Goal: Information Seeking & Learning: Learn about a topic

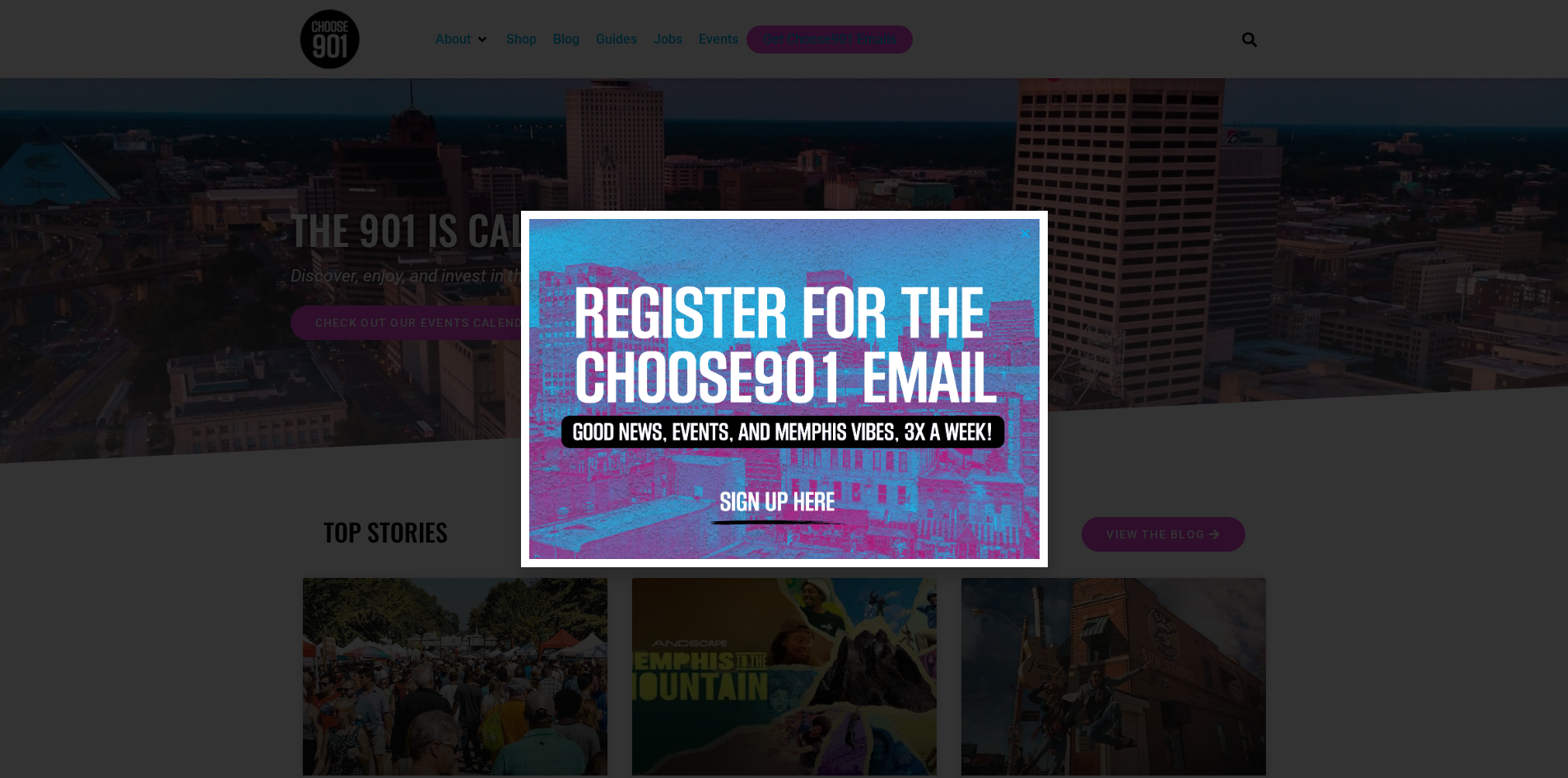
click at [1022, 234] on icon "Close" at bounding box center [1025, 233] width 12 height 12
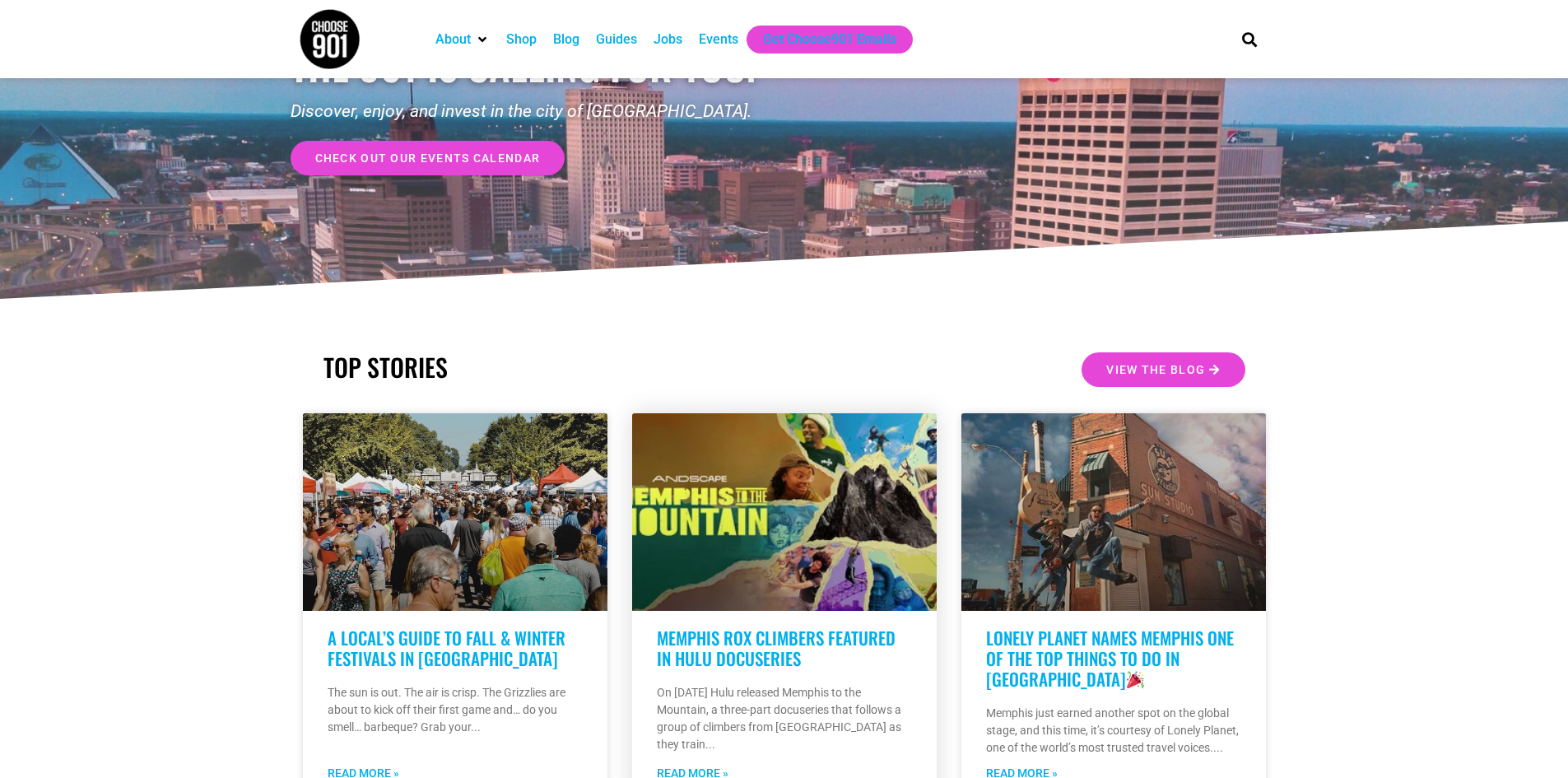
scroll to position [247, 0]
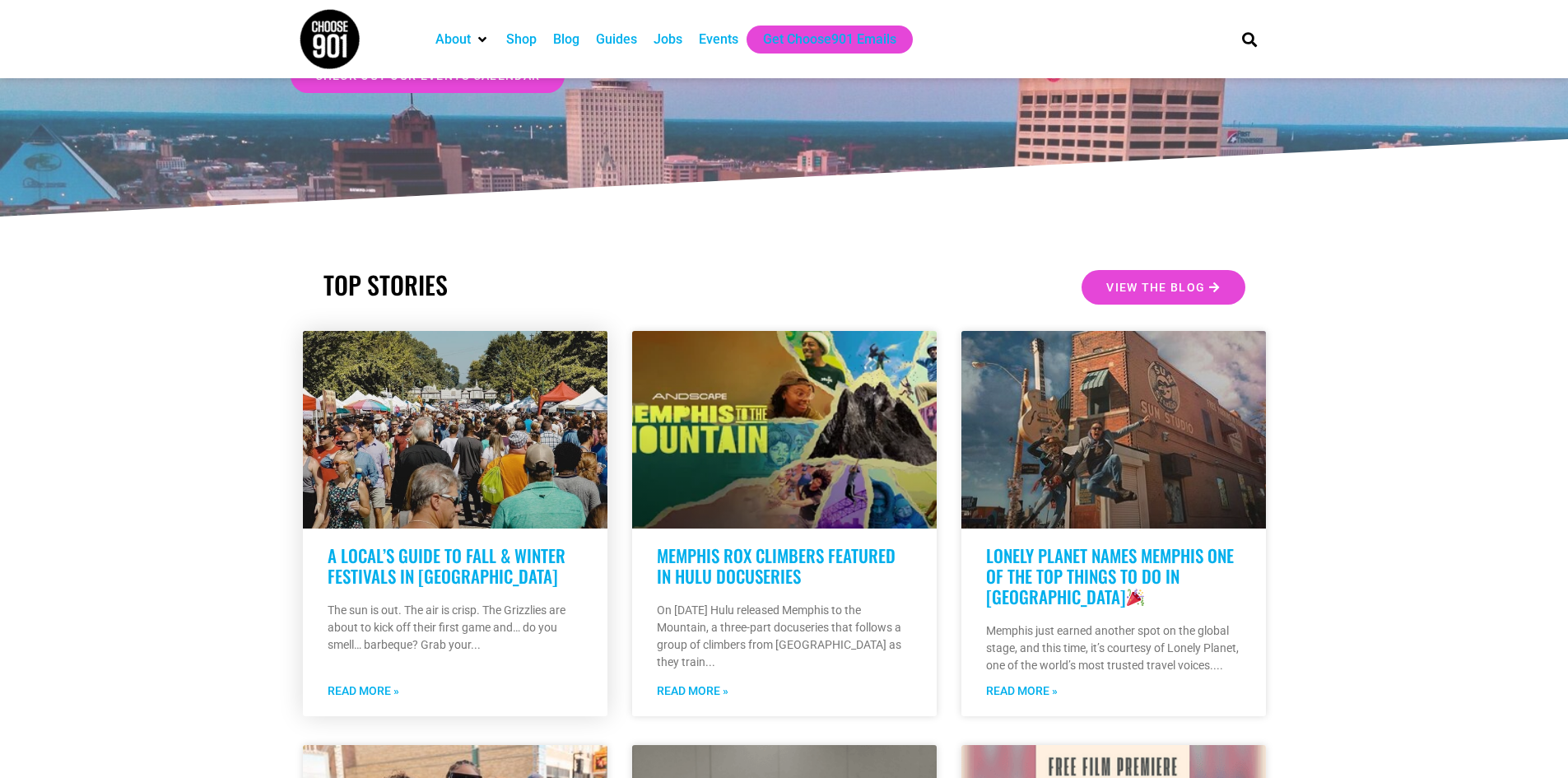
click at [413, 567] on link "A Local’s Guide to Fall & Winter Festivals in [GEOGRAPHIC_DATA]" at bounding box center [447, 566] width 238 height 46
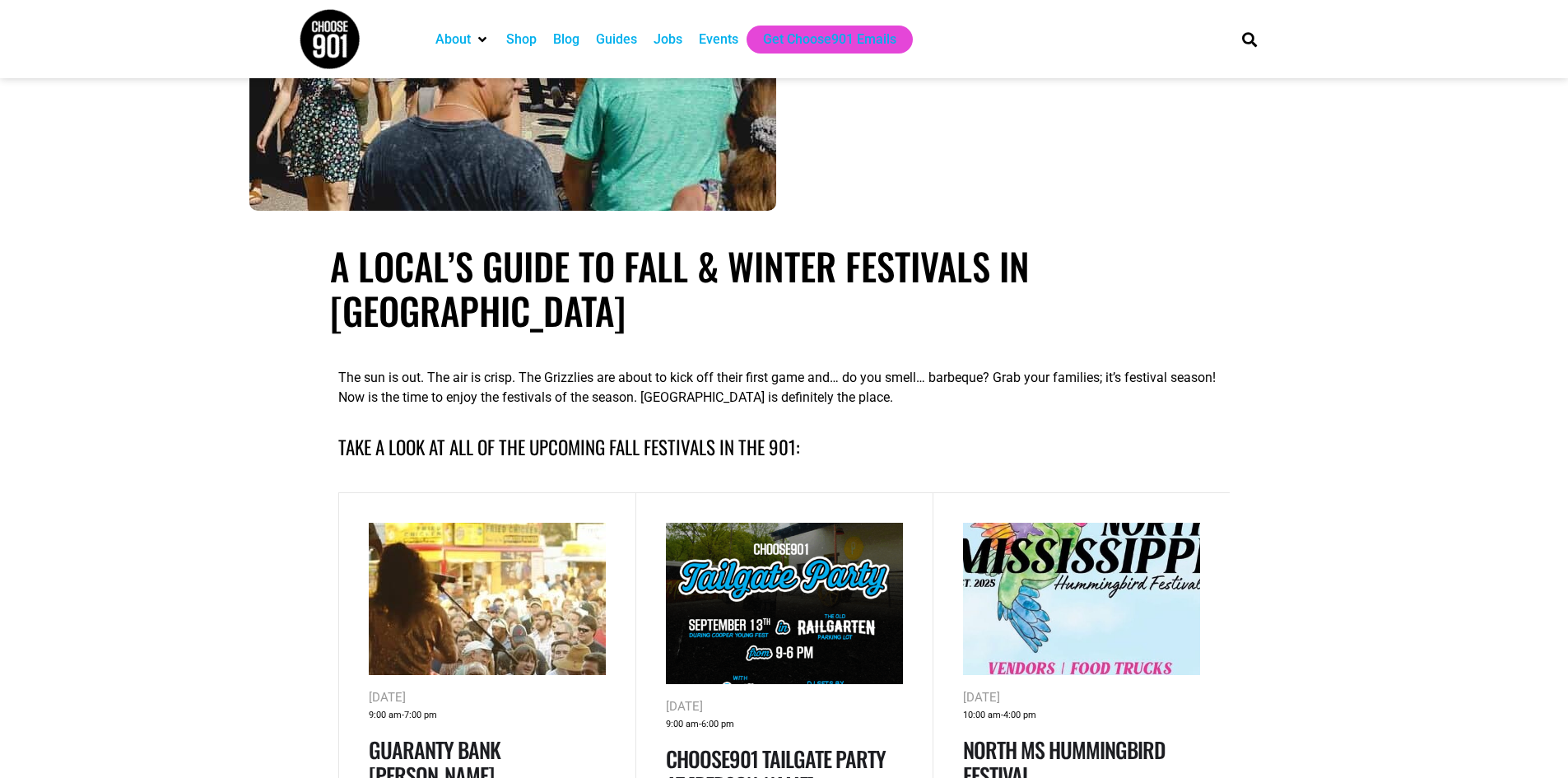
scroll to position [576, 0]
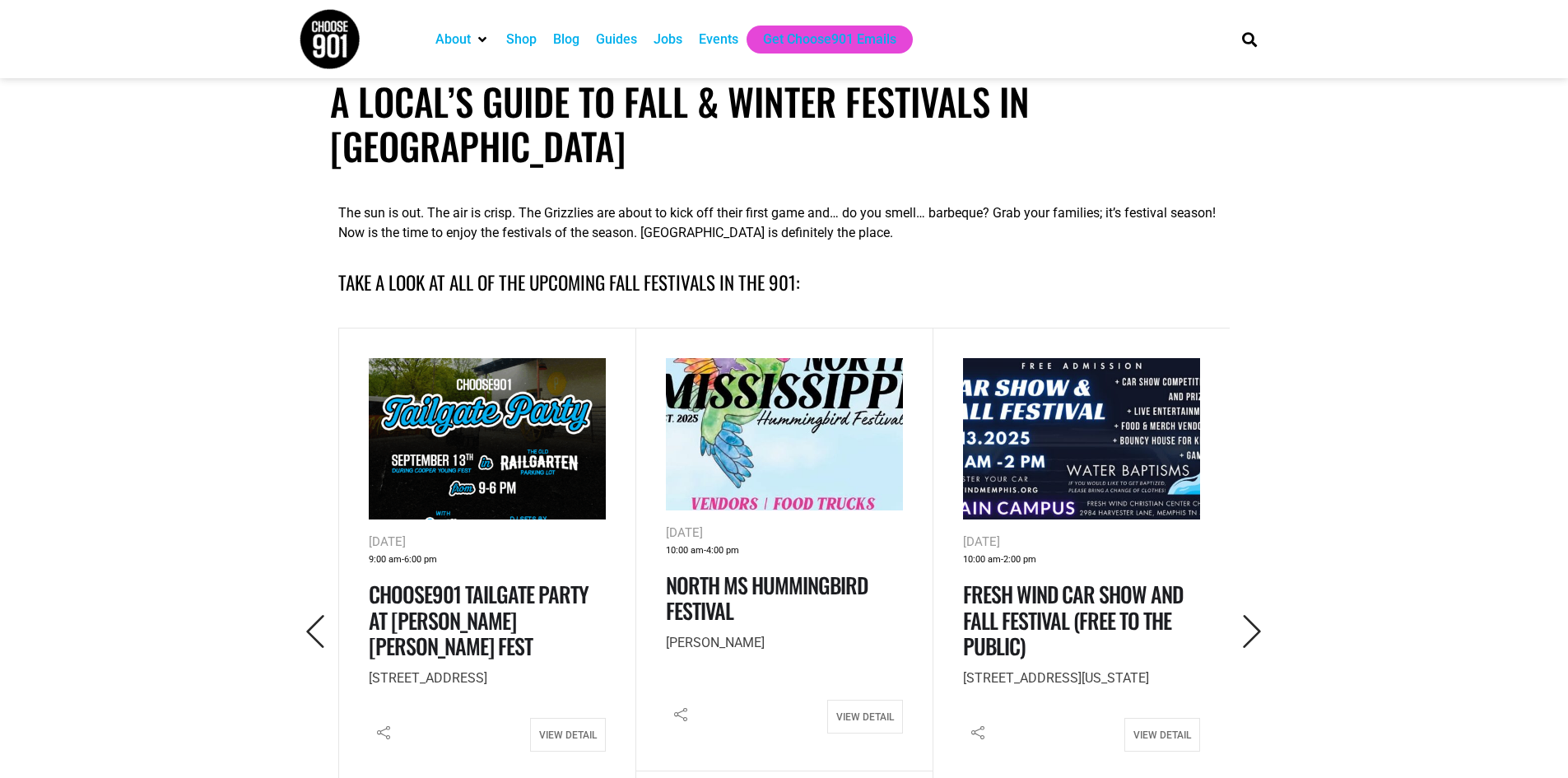
click at [1221, 578] on div "Sep 13, 2025 10:00 am - 2:00 pm Fresh Wind Car Show and Fall Festival (Free to …" at bounding box center [1081, 559] width 298 height 462
click at [1248, 615] on icon "Next" at bounding box center [1252, 632] width 34 height 34
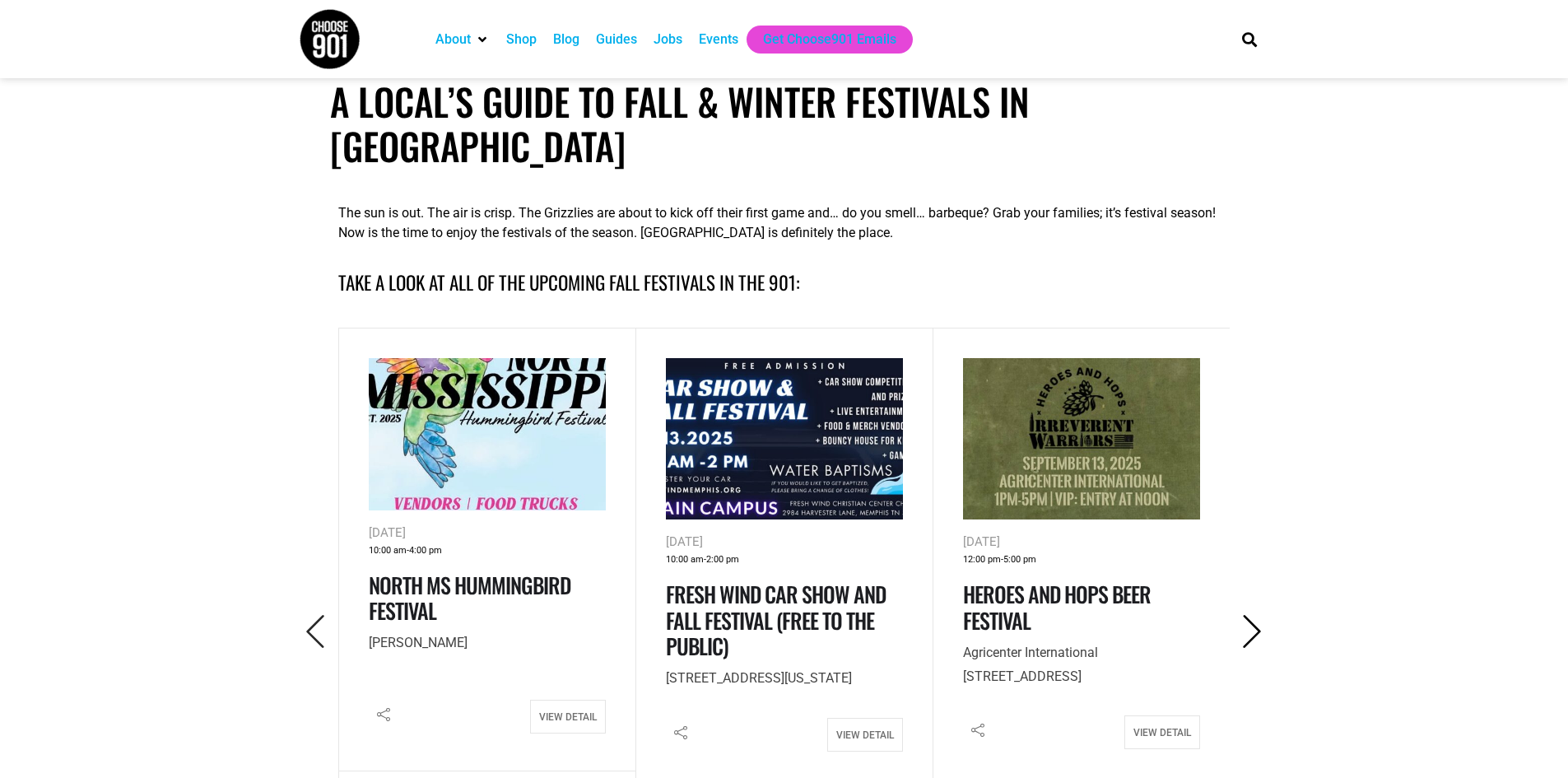
click at [1248, 615] on icon "Next" at bounding box center [1252, 632] width 34 height 34
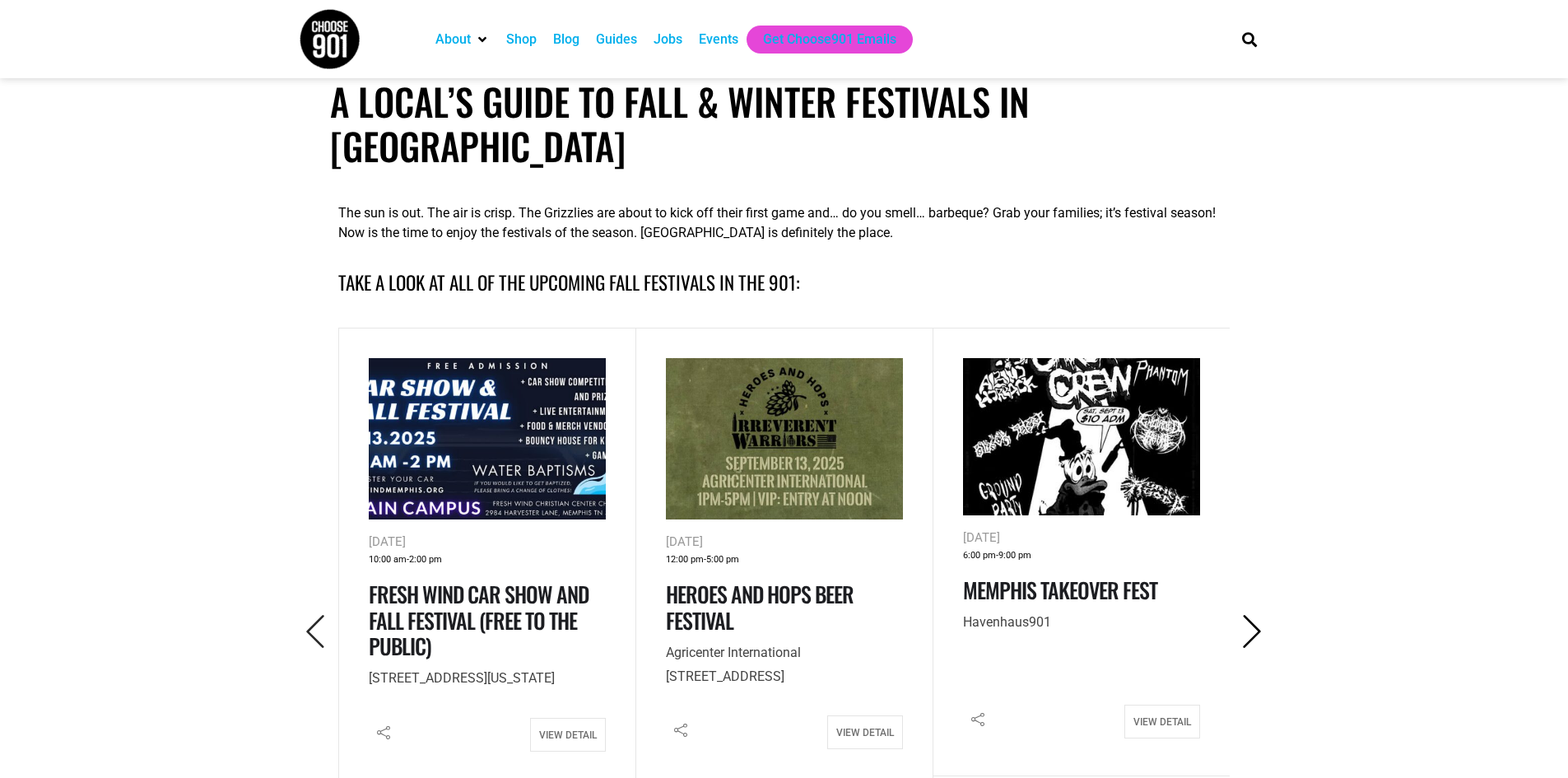
click at [1248, 615] on icon "Next" at bounding box center [1252, 632] width 34 height 34
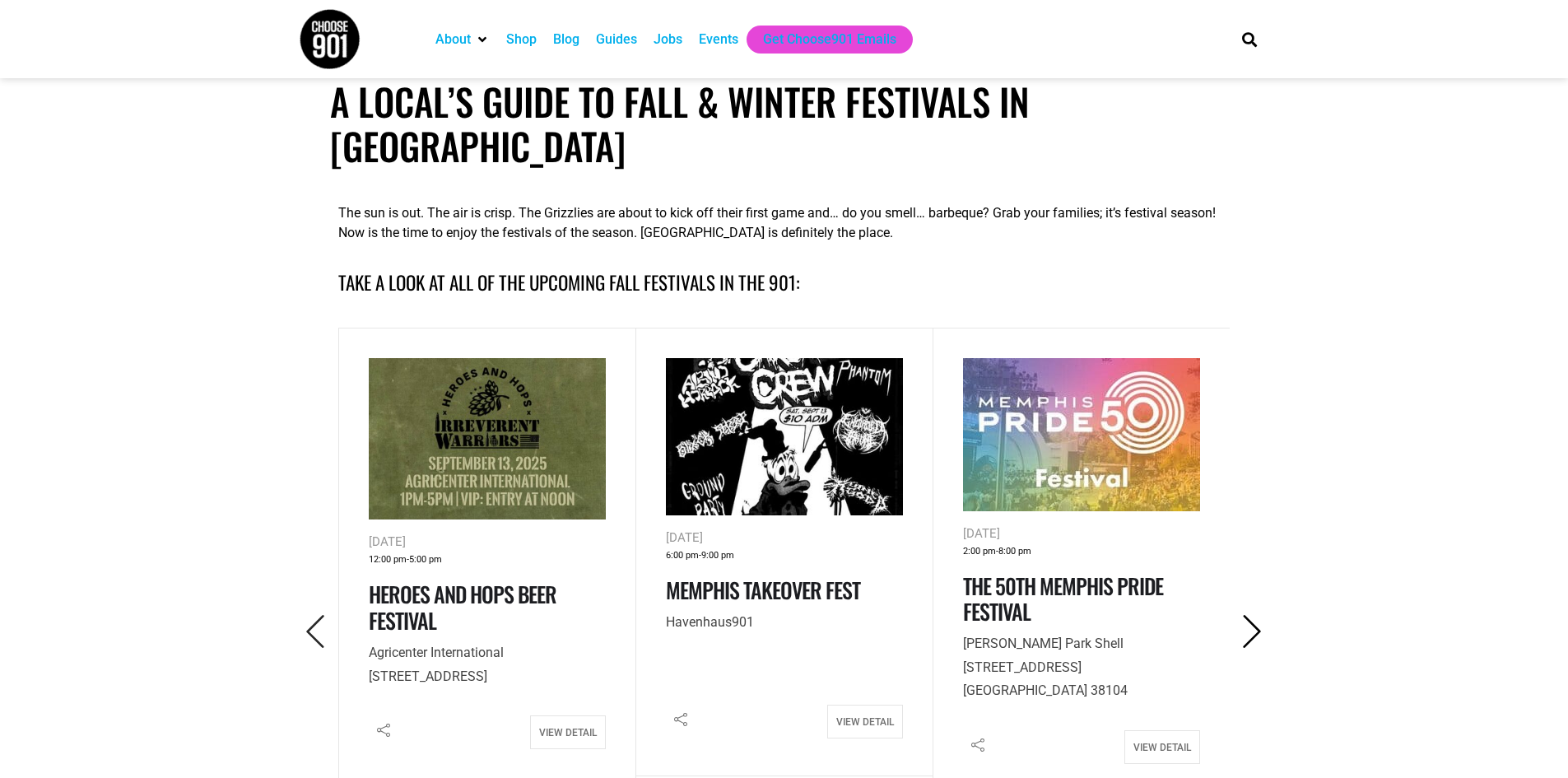
click at [1248, 615] on icon "Next" at bounding box center [1252, 632] width 34 height 34
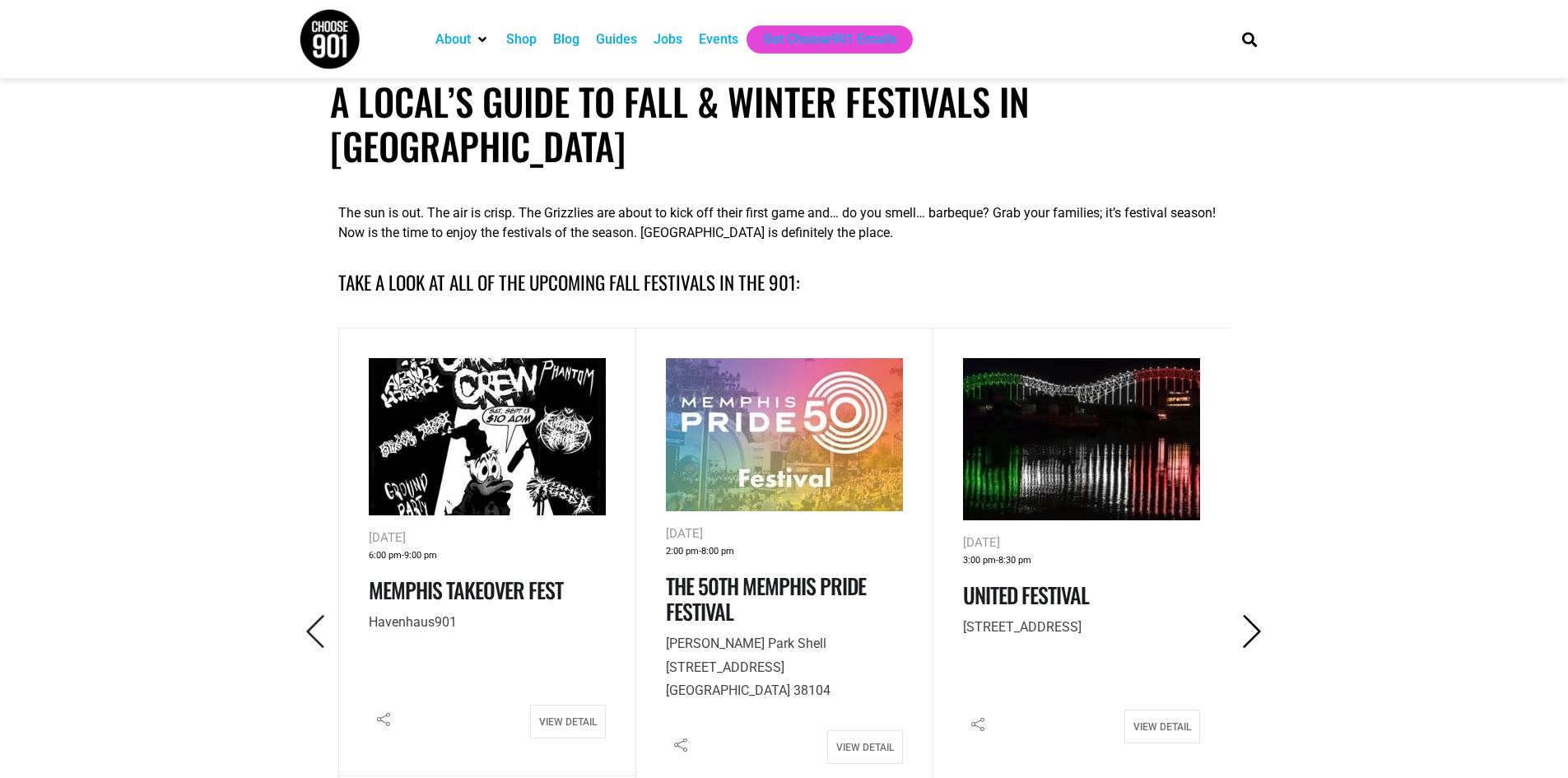
click at [1248, 615] on icon "Next" at bounding box center [1252, 632] width 34 height 34
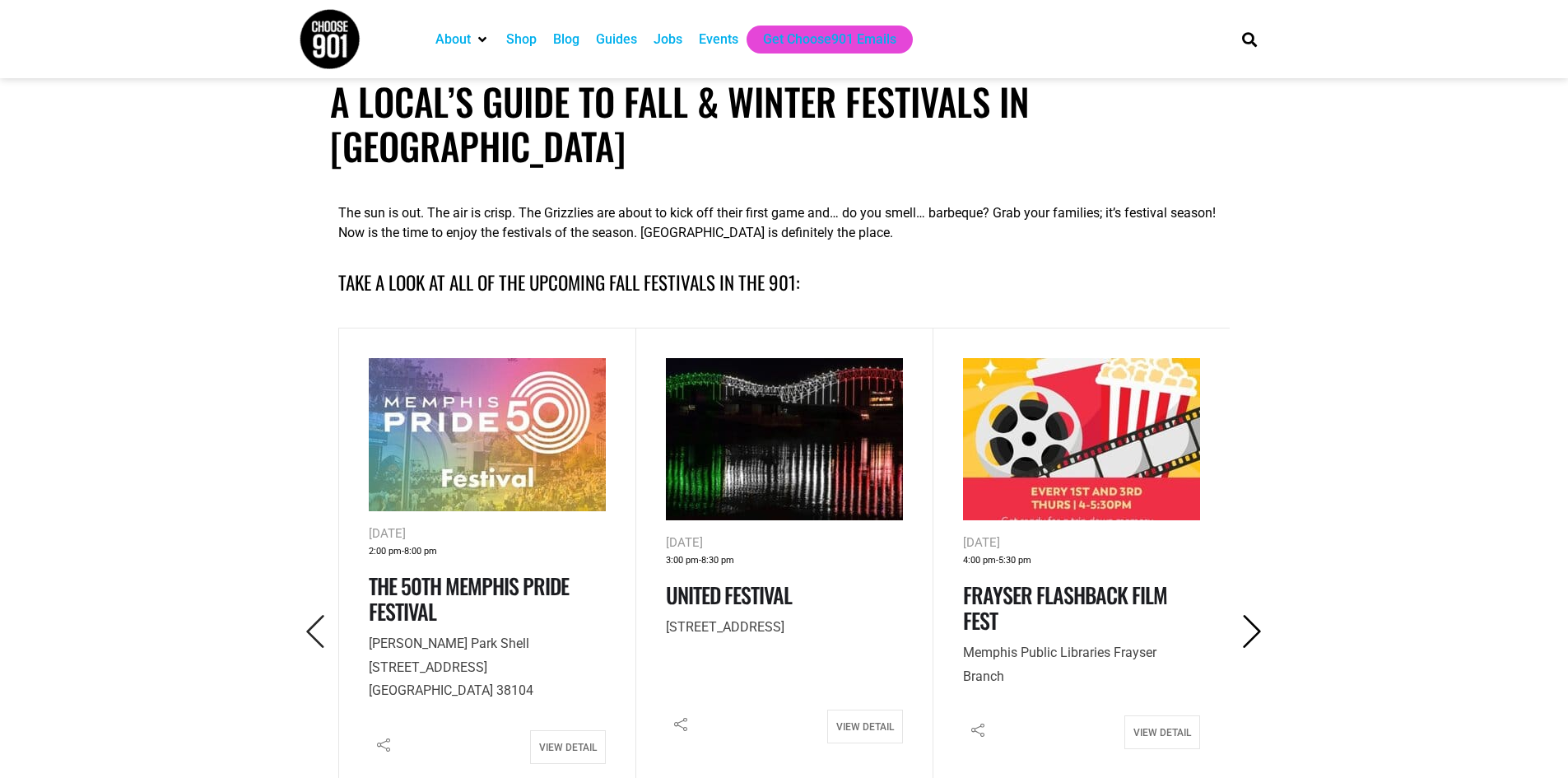
click at [1248, 615] on icon "Next" at bounding box center [1252, 632] width 34 height 34
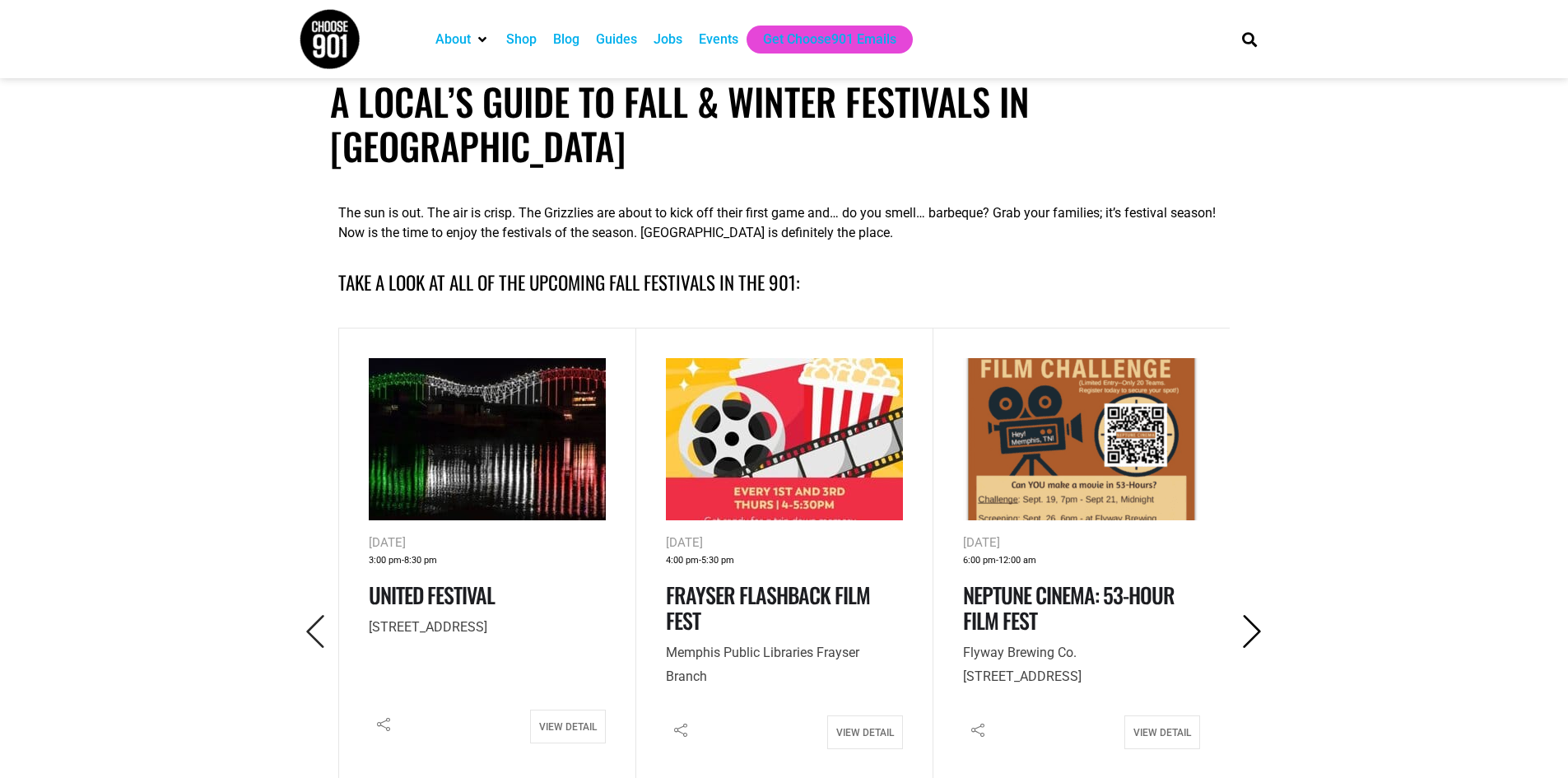
click at [1248, 615] on icon "Next" at bounding box center [1252, 632] width 34 height 34
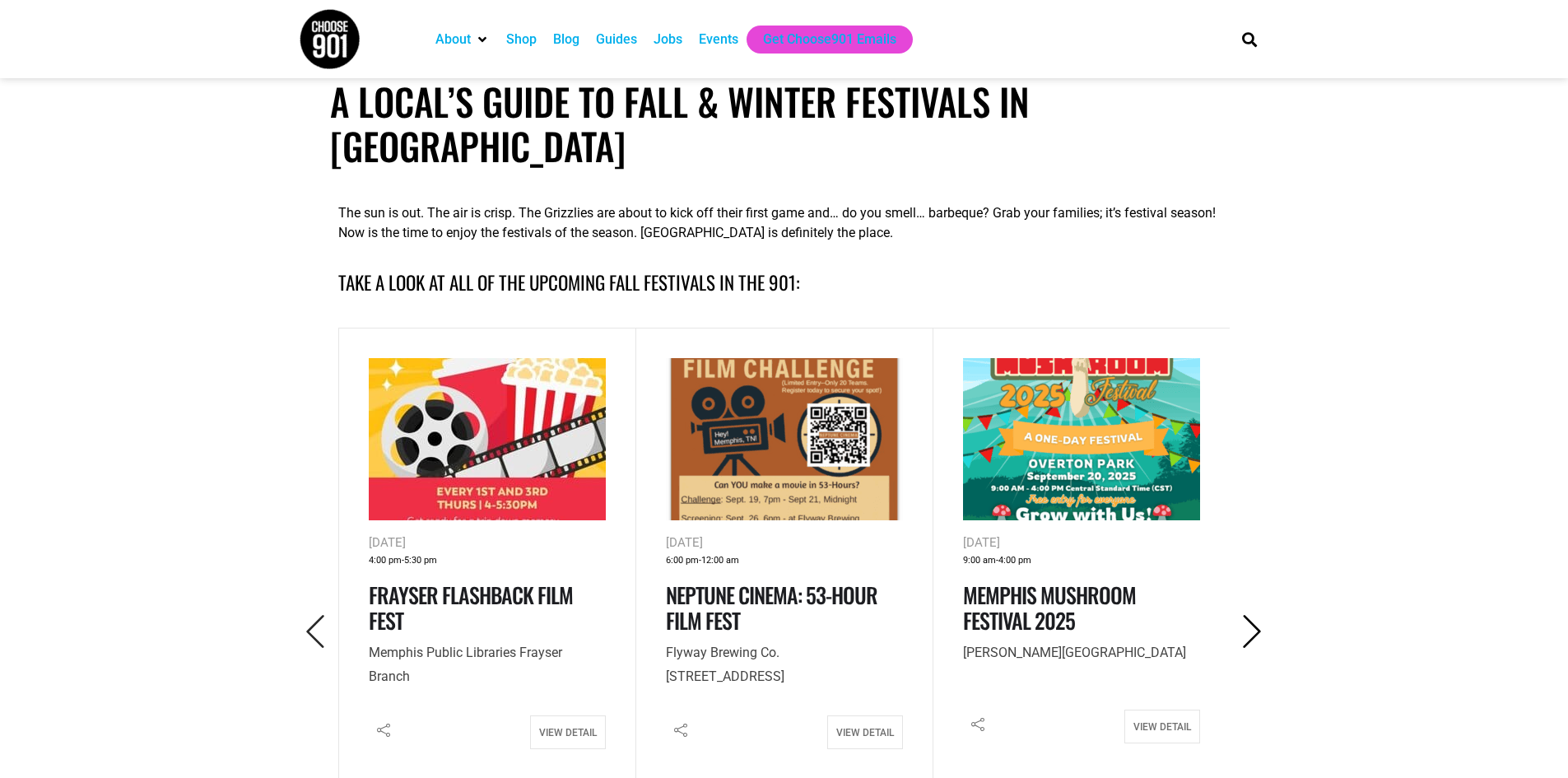
click at [1248, 615] on icon "Next" at bounding box center [1252, 632] width 34 height 34
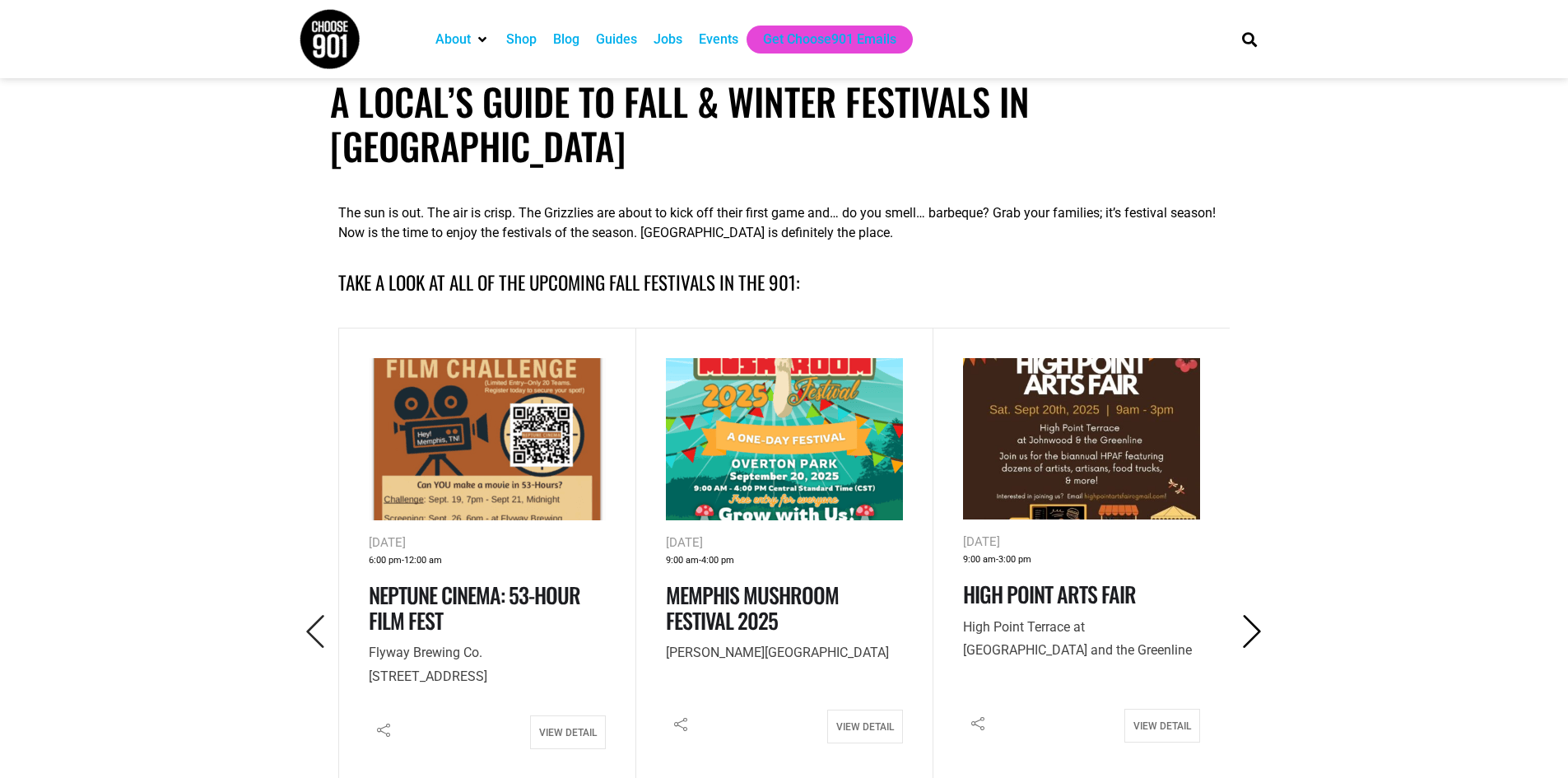
click at [1252, 615] on icon "Next" at bounding box center [1252, 632] width 34 height 34
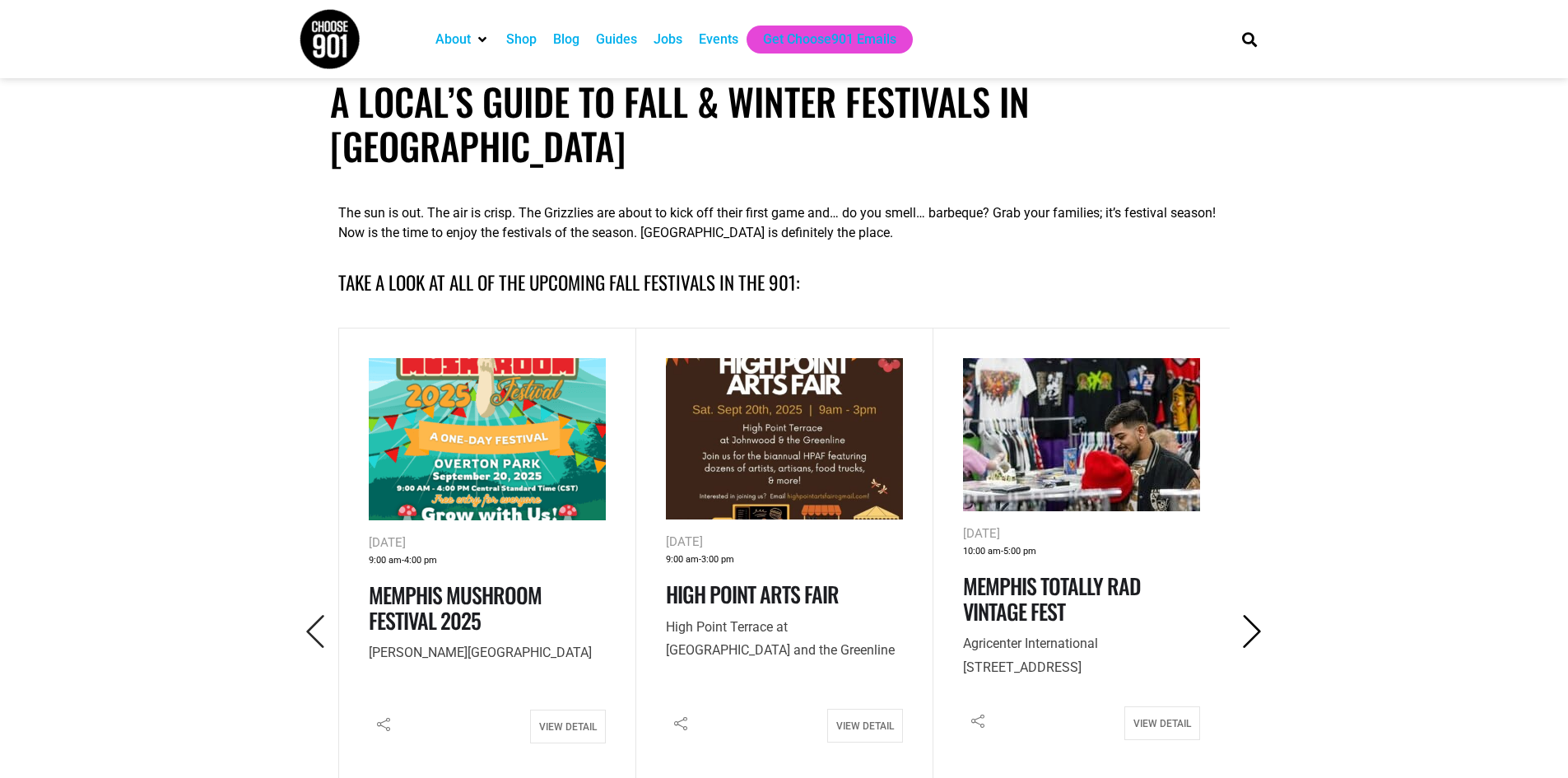
click at [1252, 615] on icon "Next" at bounding box center [1252, 632] width 34 height 34
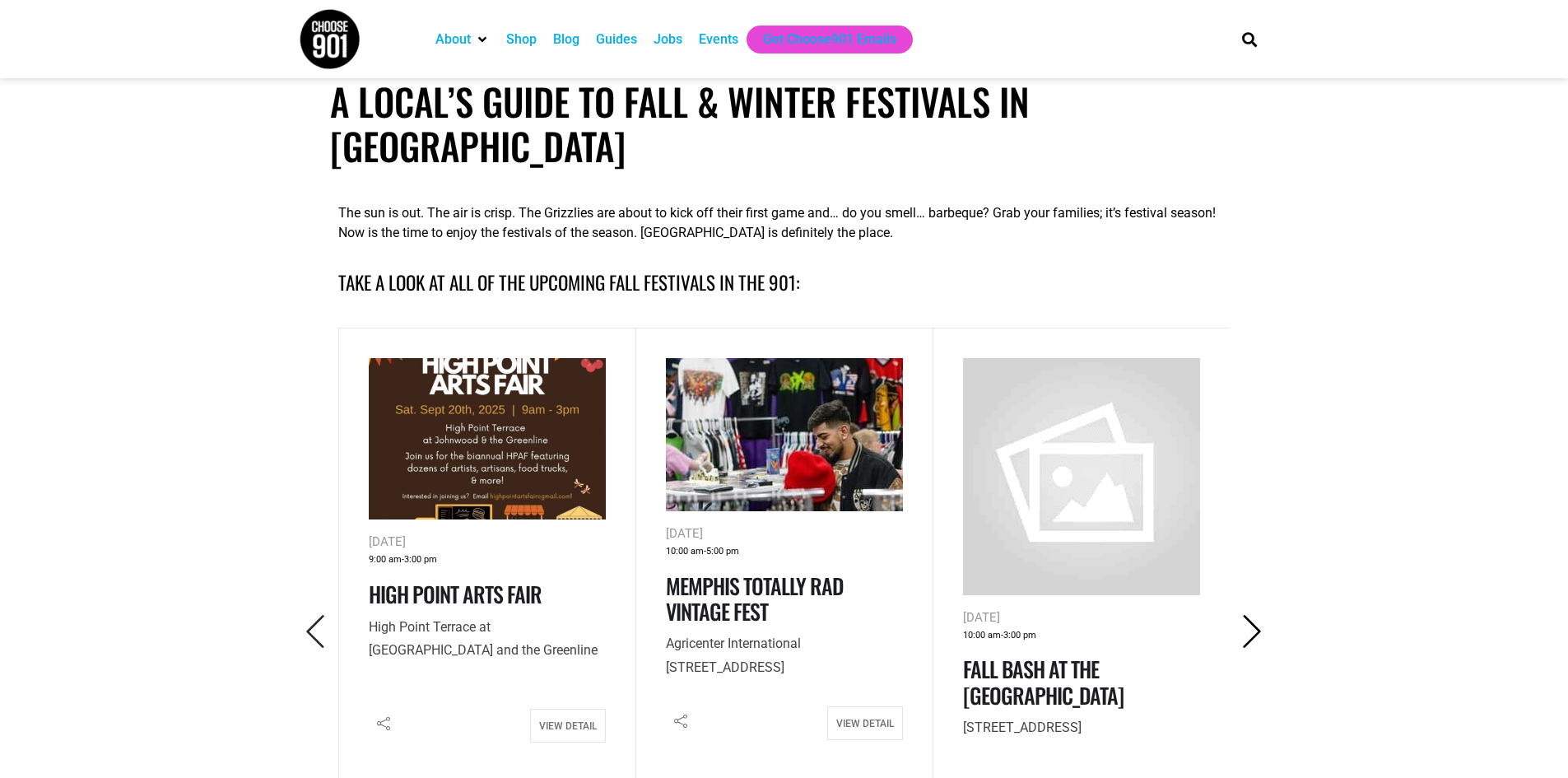
click at [1252, 615] on icon "Next" at bounding box center [1252, 632] width 34 height 34
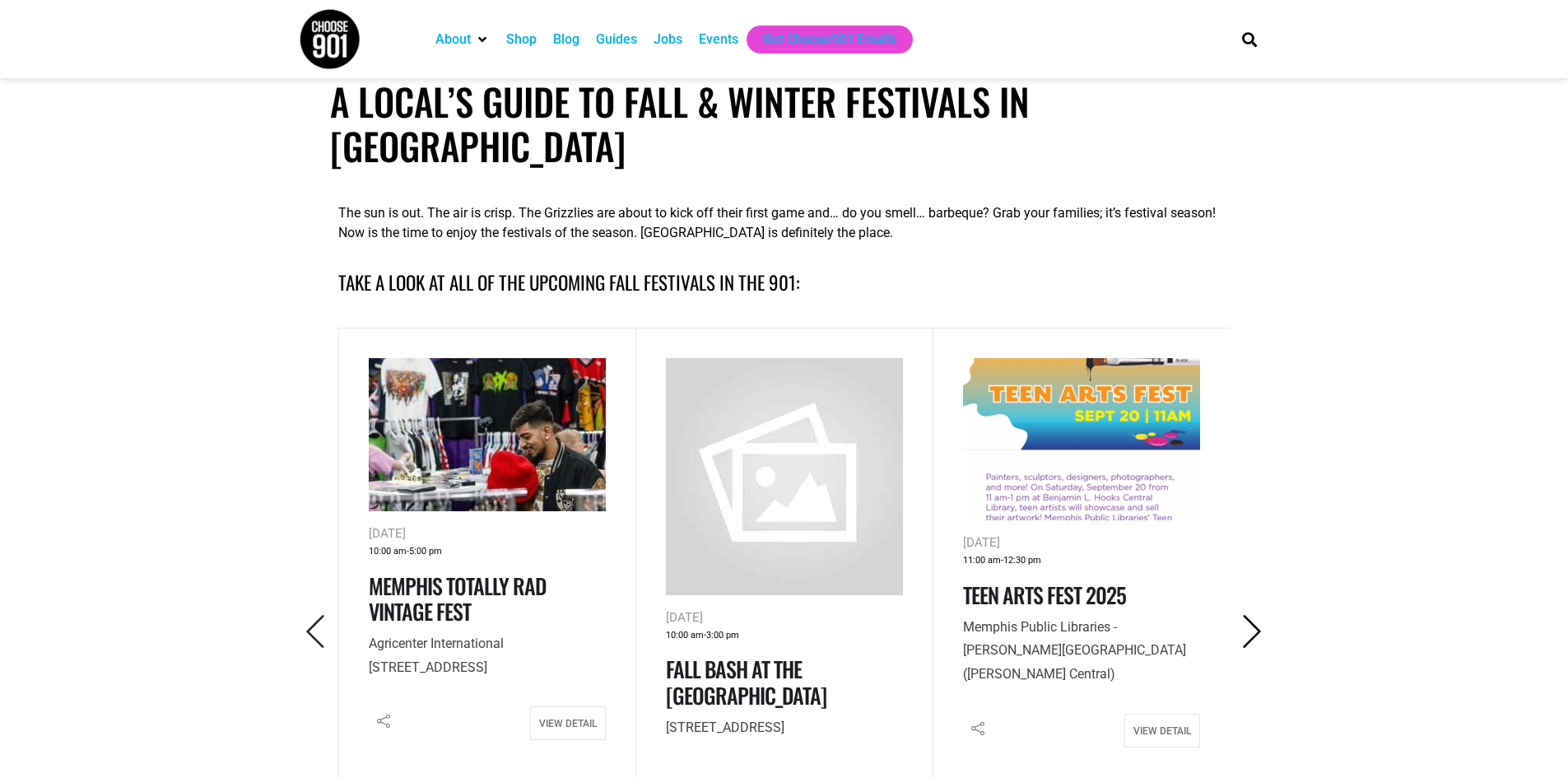
click at [1243, 615] on icon "Next" at bounding box center [1252, 632] width 34 height 34
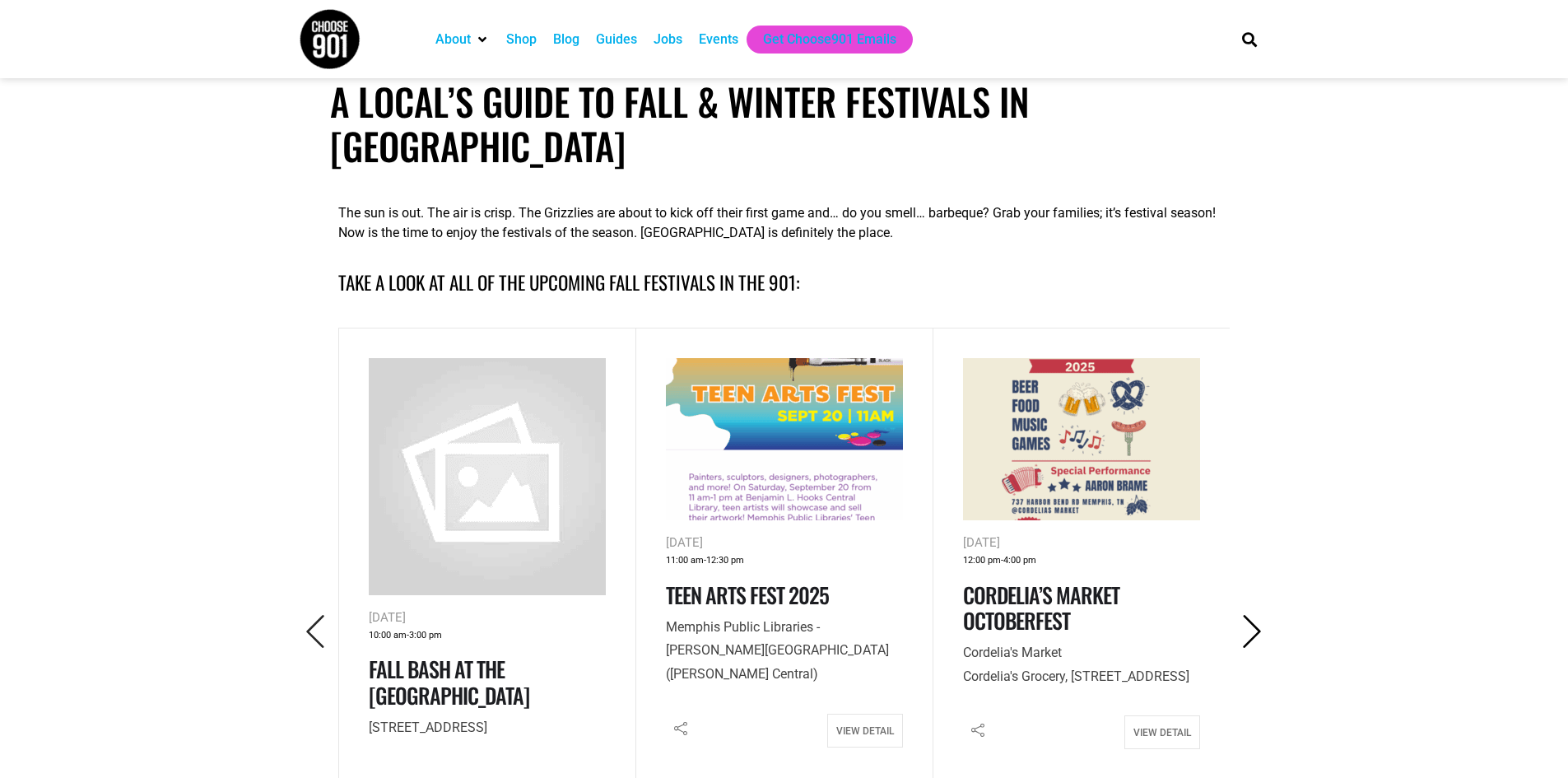
click at [1243, 615] on icon "Next" at bounding box center [1252, 632] width 34 height 34
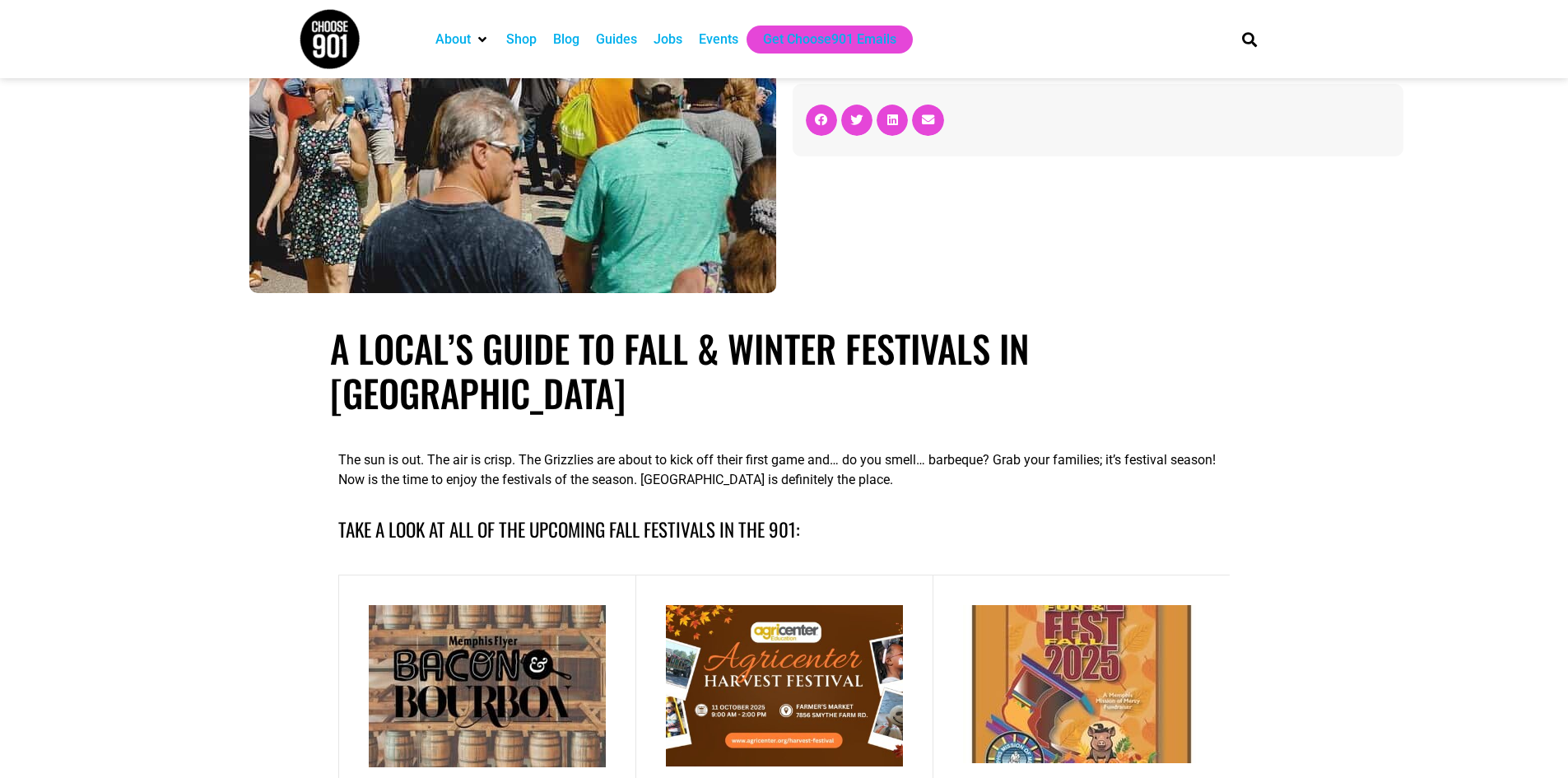
scroll to position [0, 0]
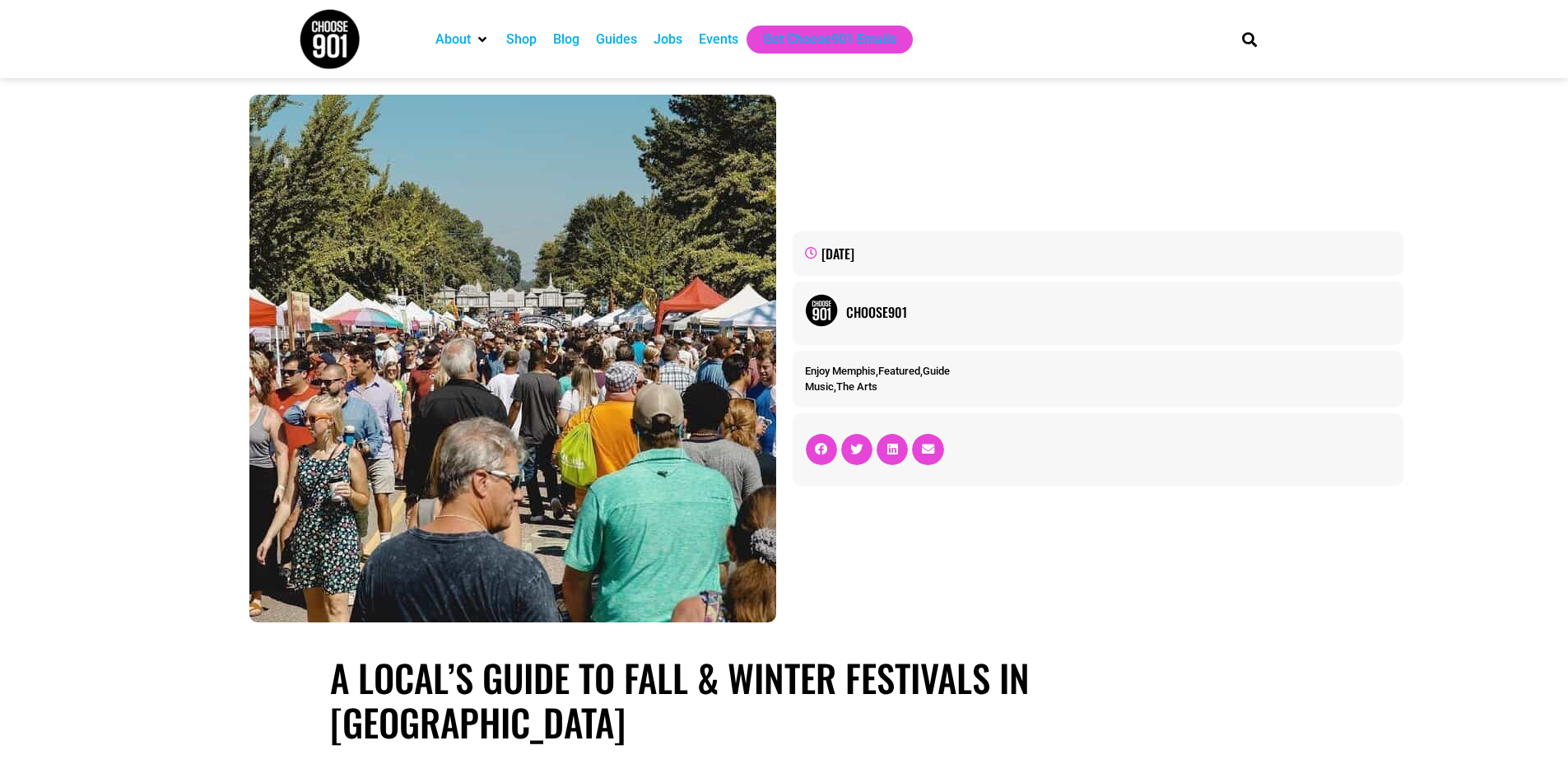
click at [710, 50] on div "Events" at bounding box center [719, 40] width 56 height 28
click at [722, 40] on div "Events" at bounding box center [719, 40] width 40 height 20
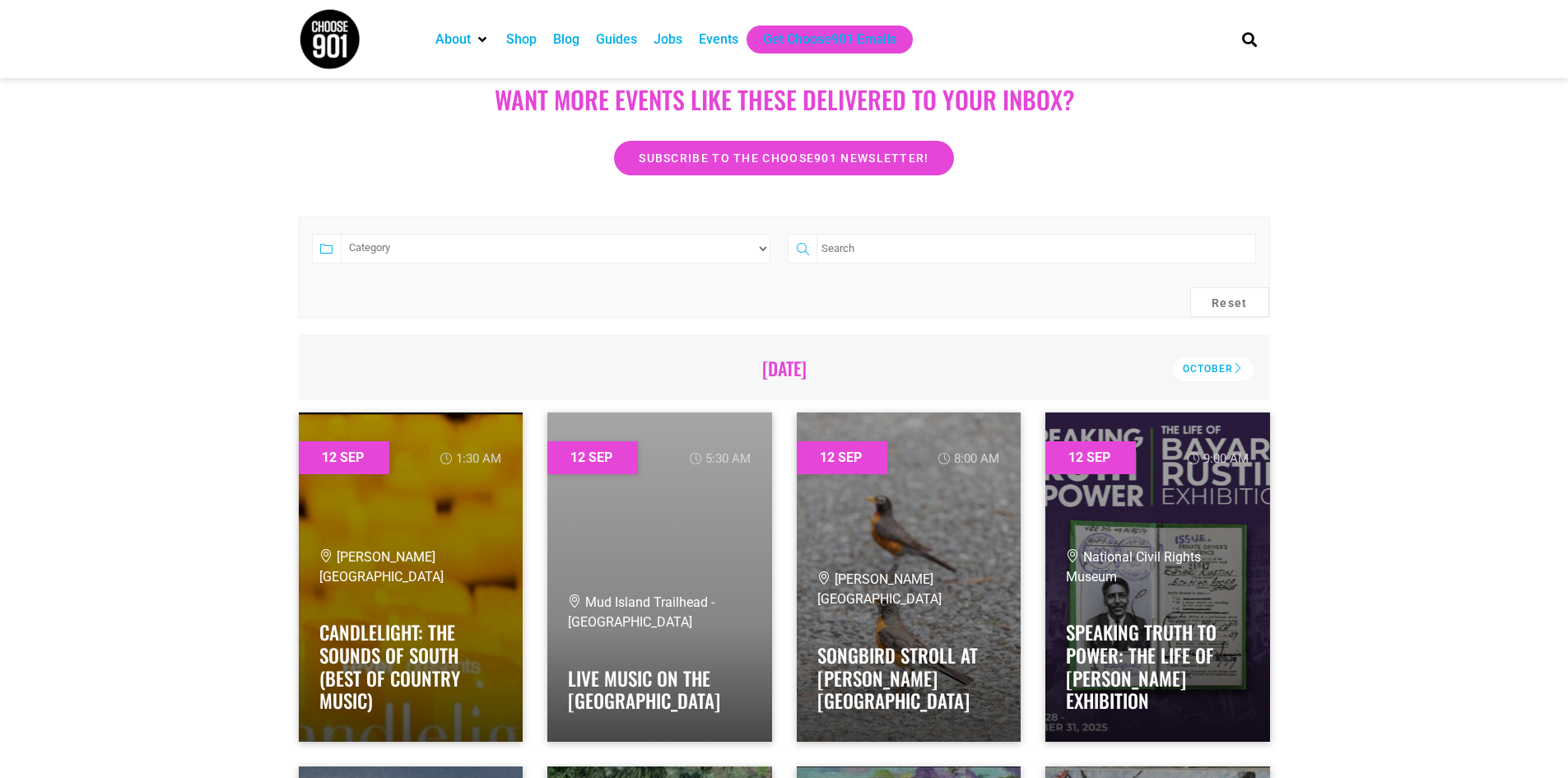
scroll to position [82, 0]
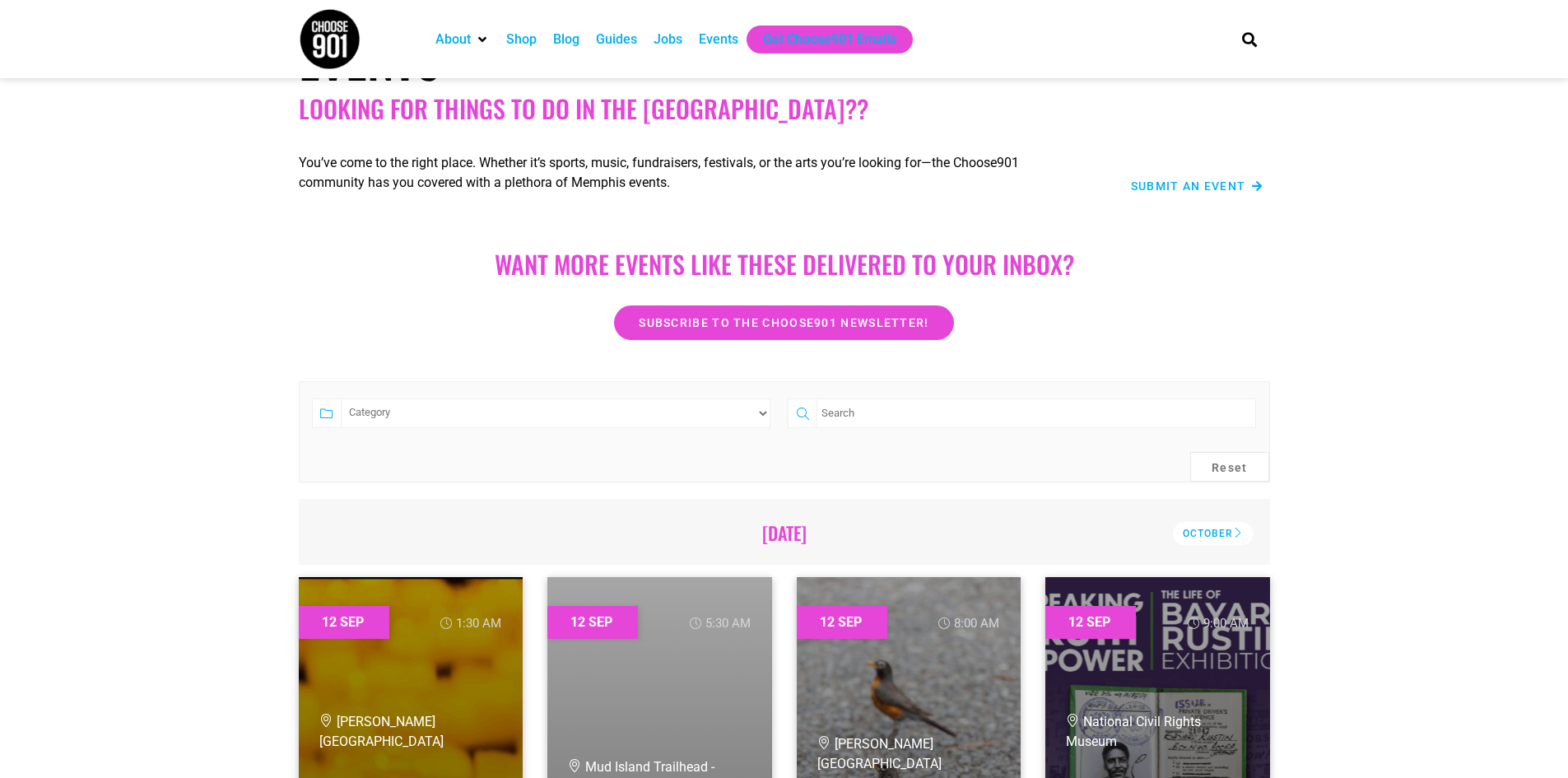
click at [761, 415] on select "Category Adults Only Career Comedy Education Family Family Friendly Festival Fi…" at bounding box center [556, 414] width 430 height 30
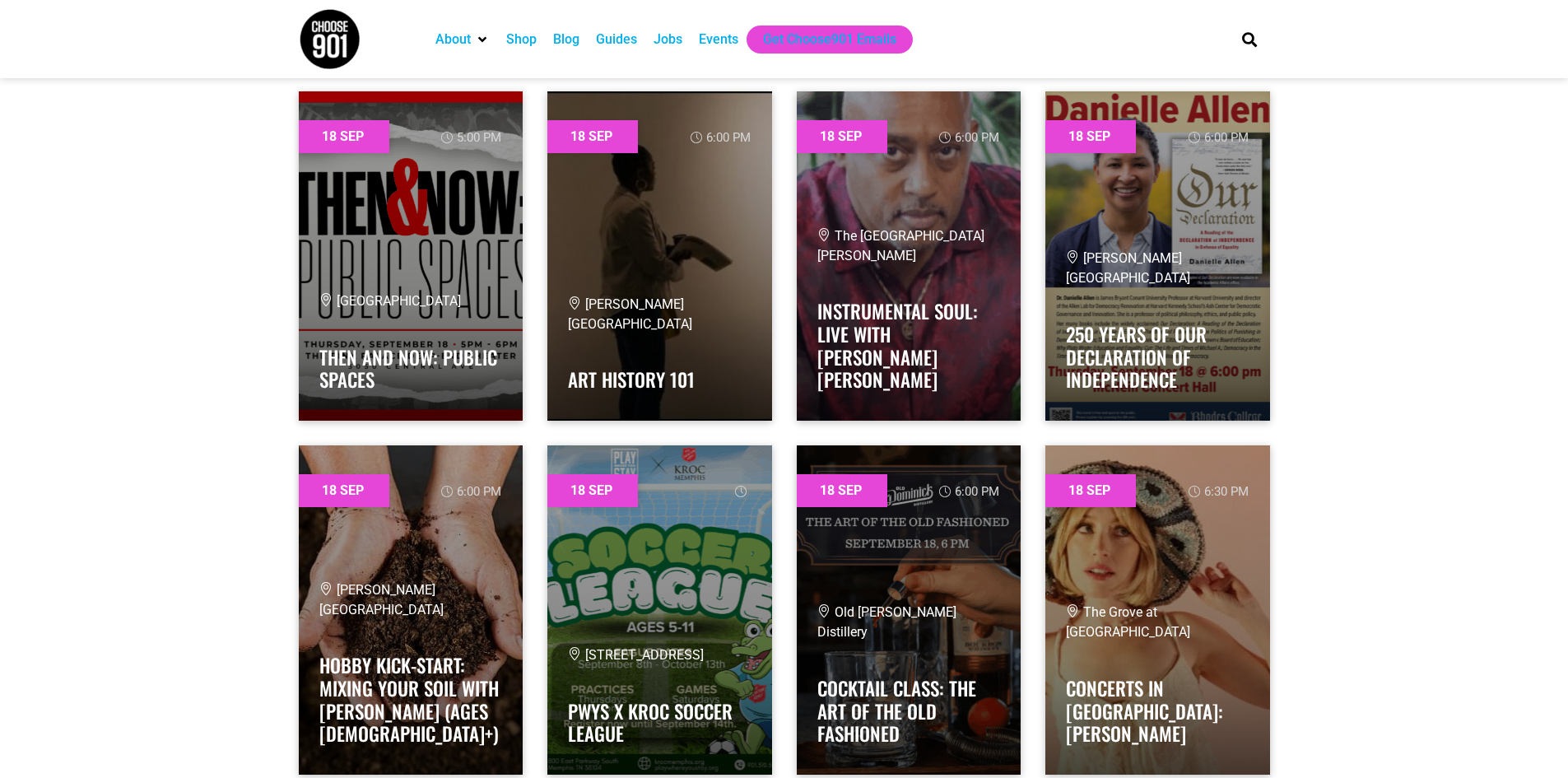
scroll to position [20587, 0]
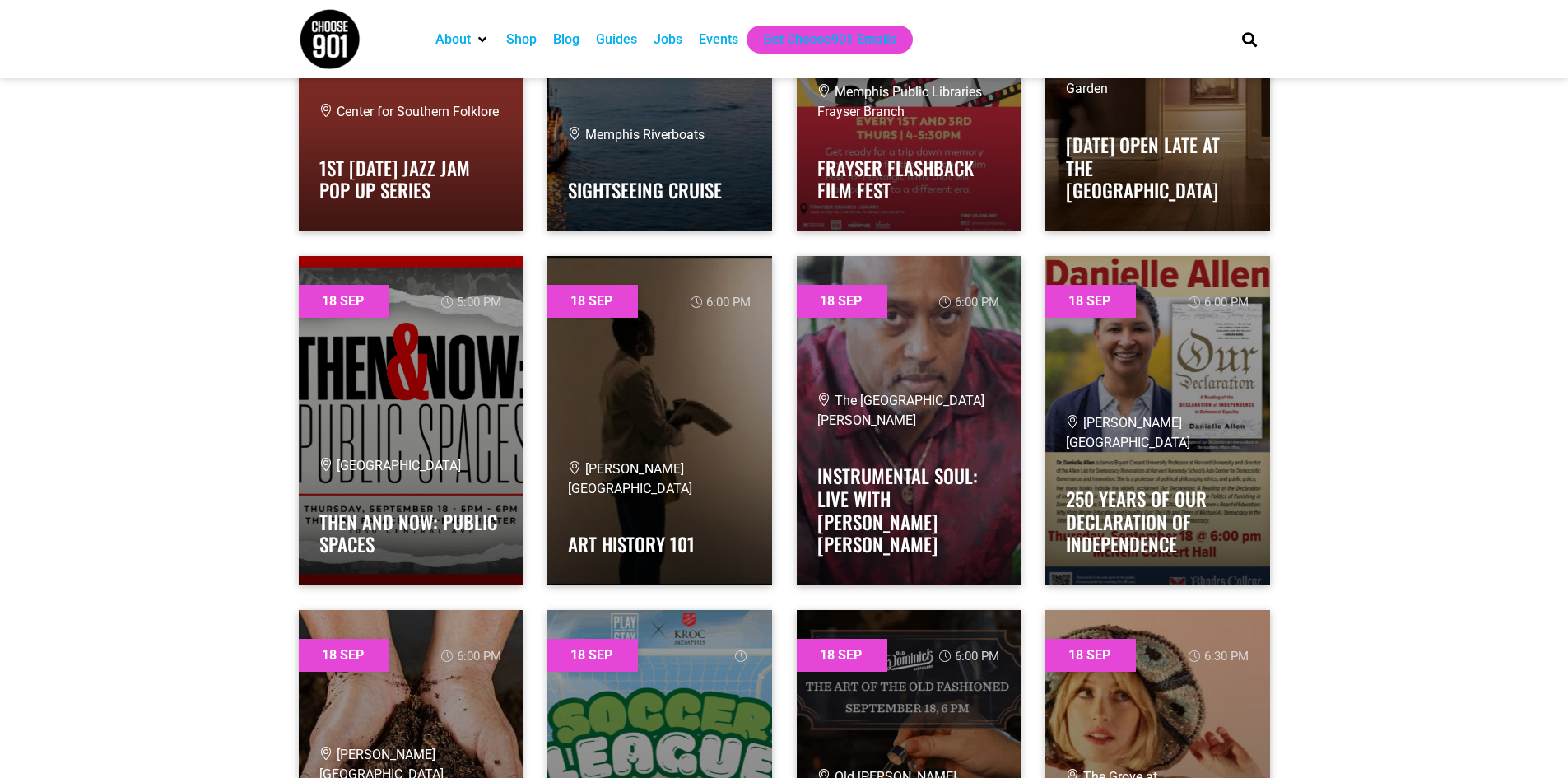
click at [609, 34] on div "Guides" at bounding box center [616, 40] width 41 height 20
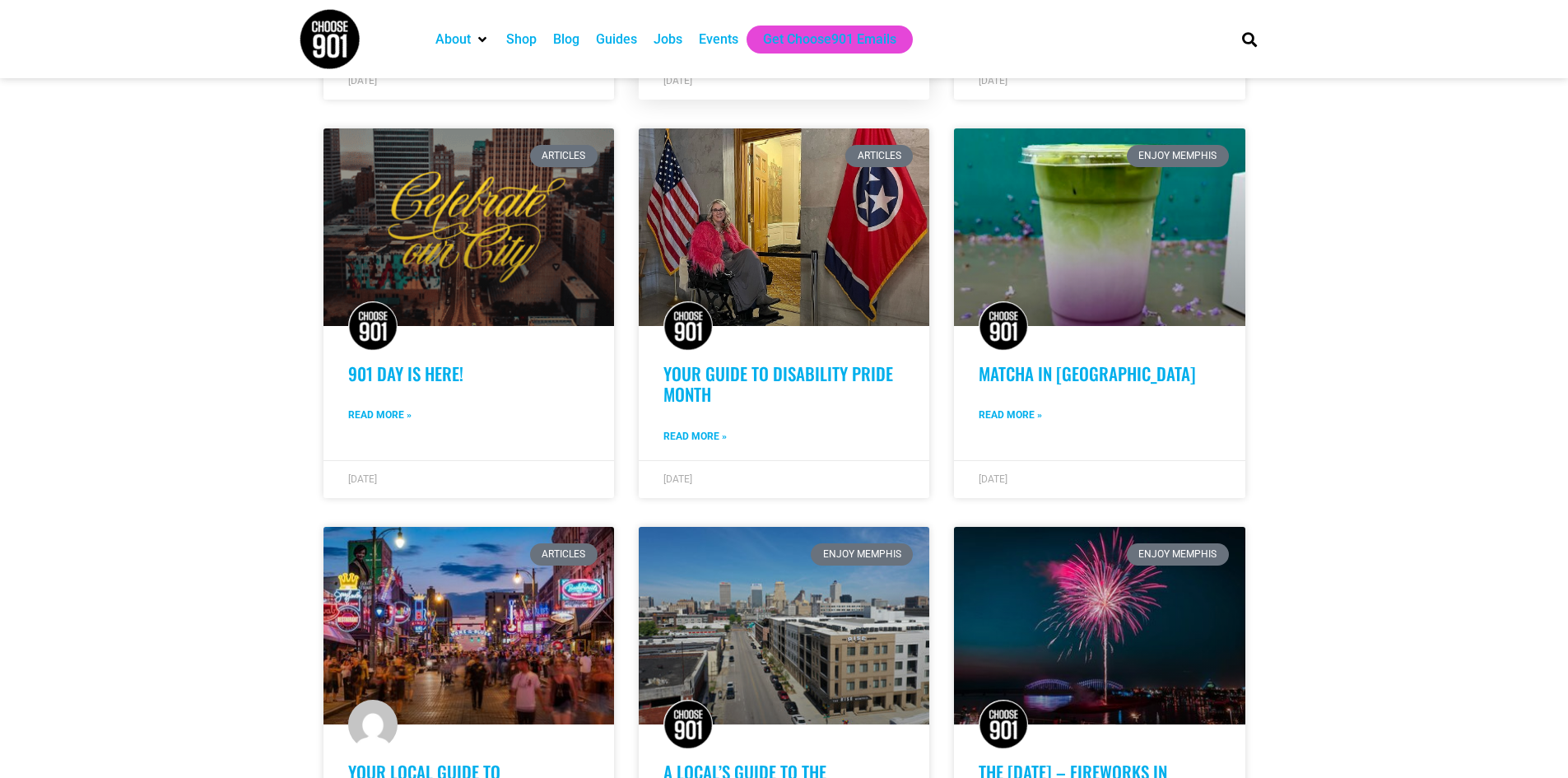
scroll to position [1318, 0]
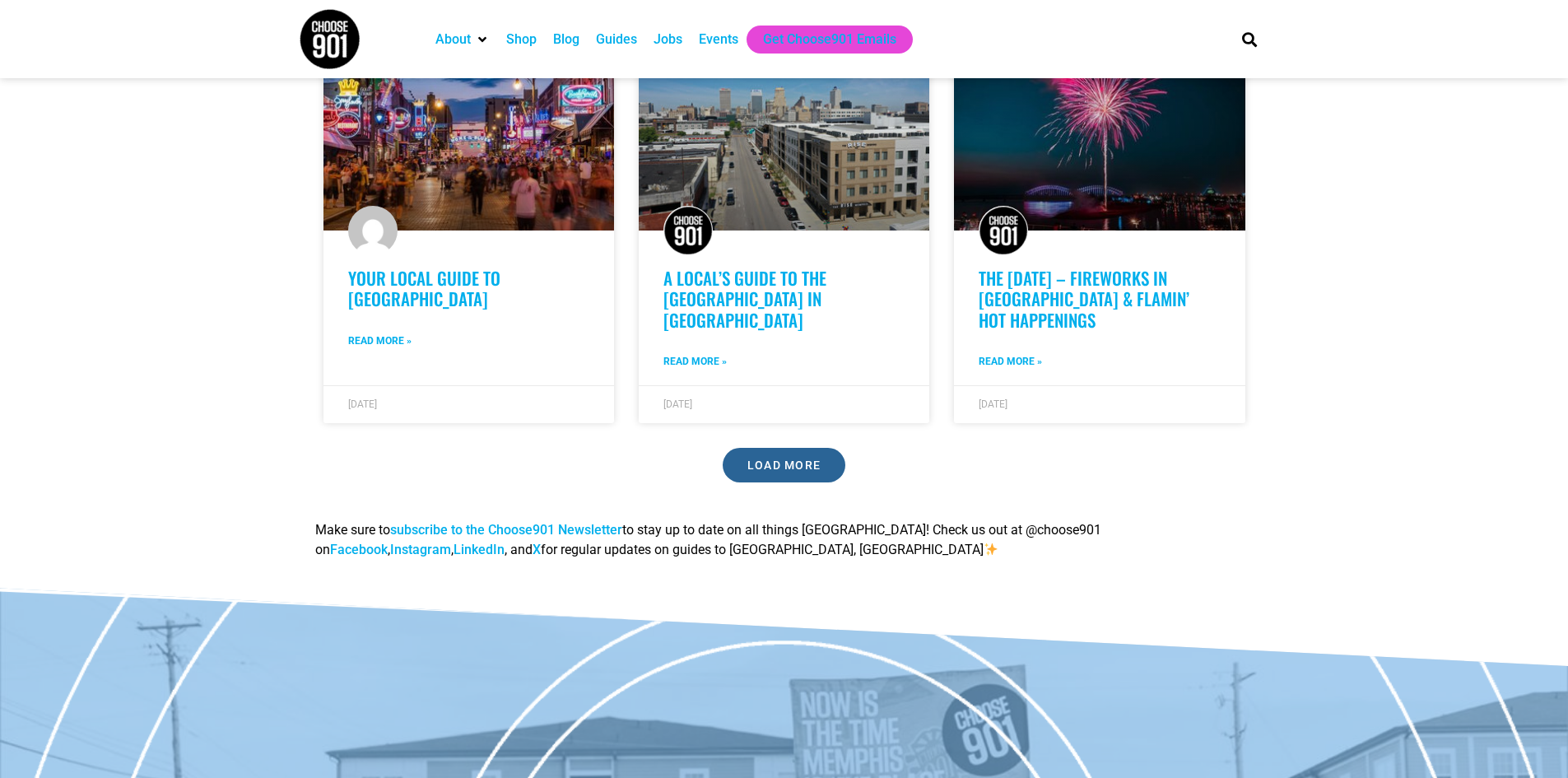
click at [774, 459] on span "Load More" at bounding box center [784, 465] width 74 height 12
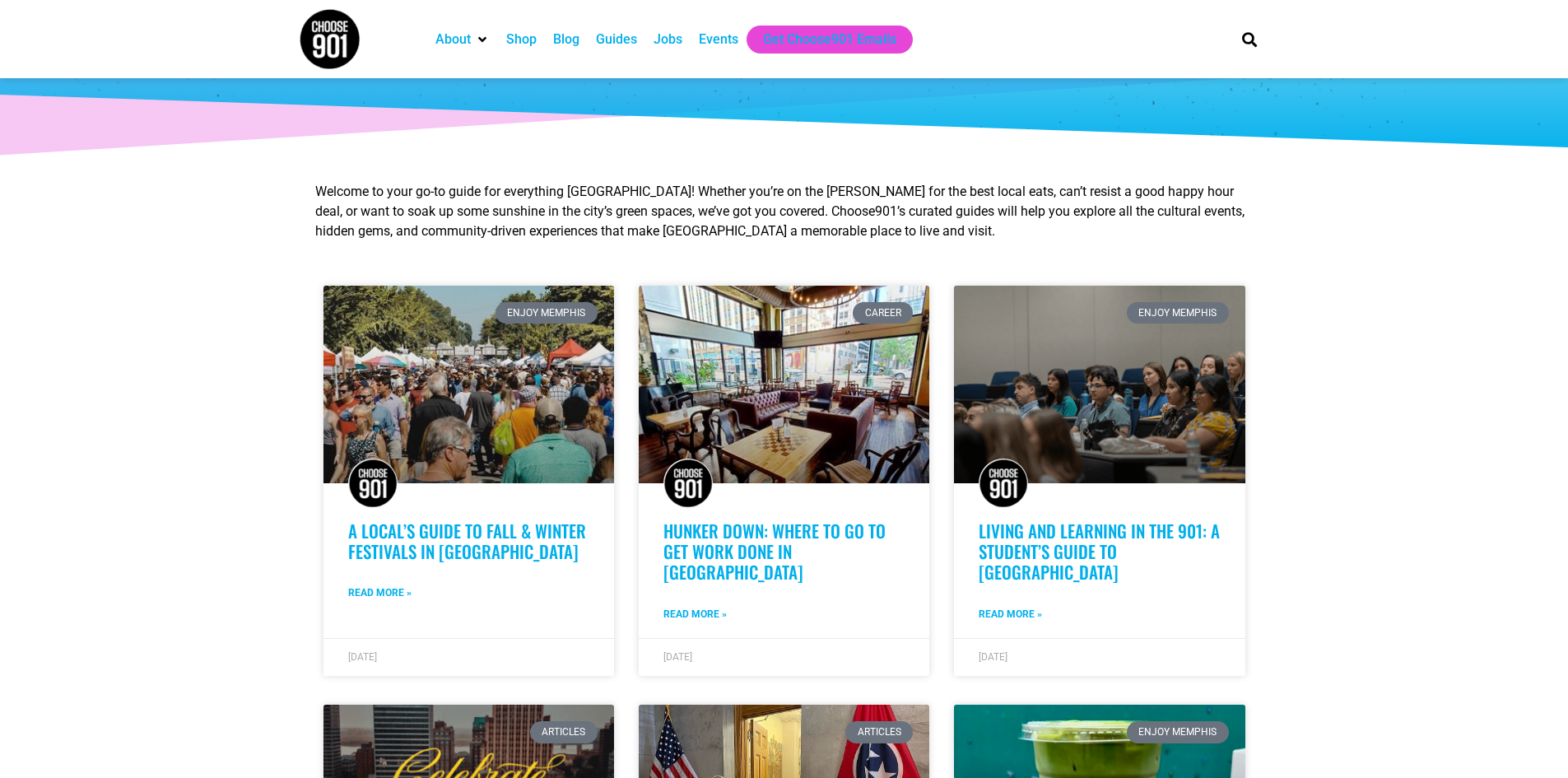
scroll to position [0, 0]
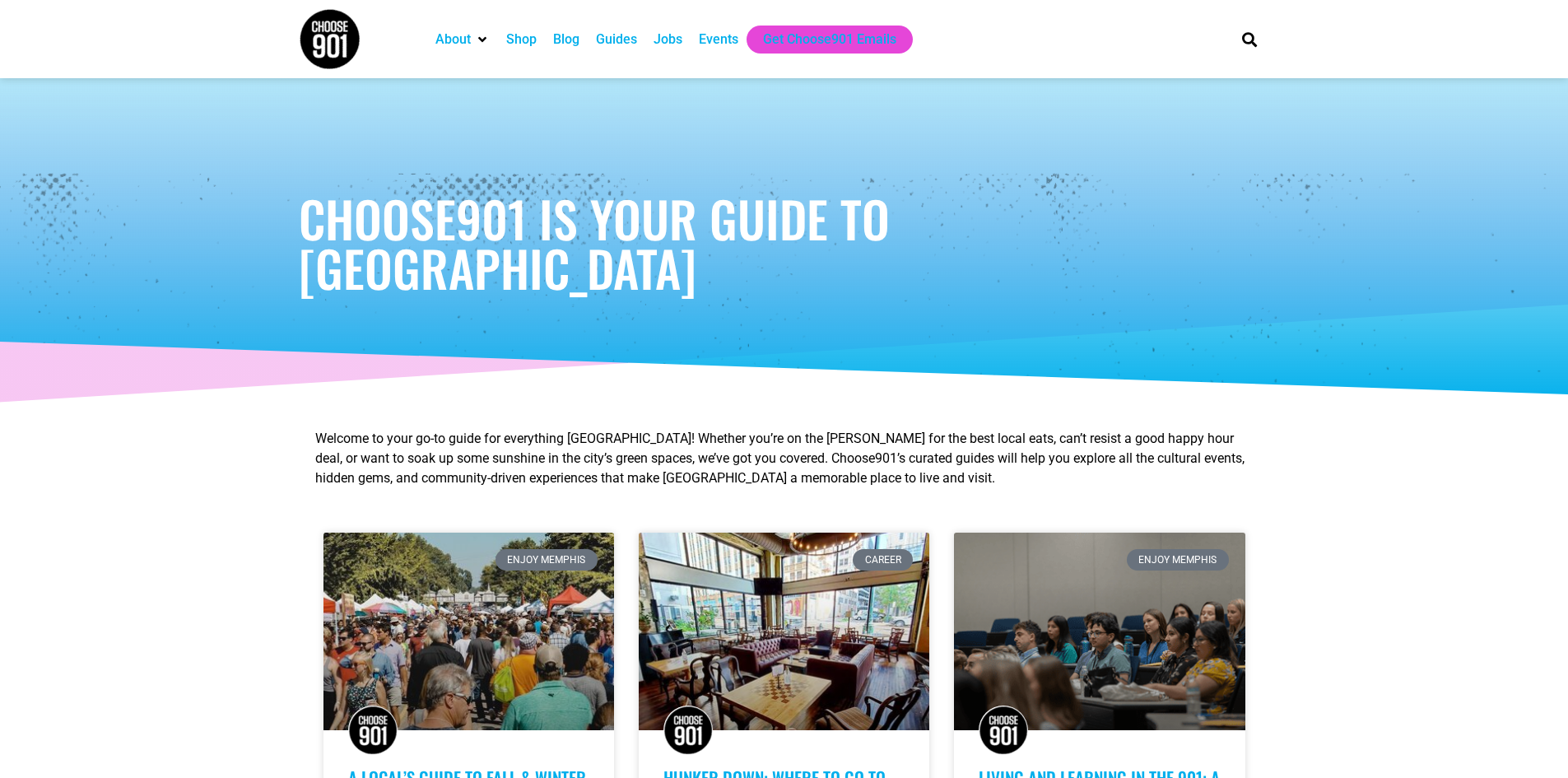
click at [514, 41] on div "Shop" at bounding box center [521, 40] width 31 height 20
click at [524, 39] on div "Shop" at bounding box center [521, 40] width 31 height 20
